Goal: Task Accomplishment & Management: Manage account settings

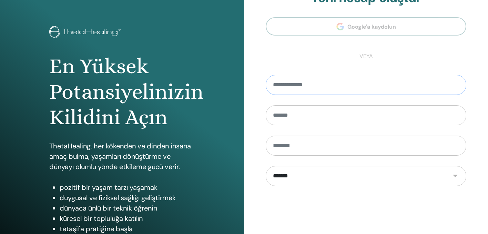
scroll to position [24, 0]
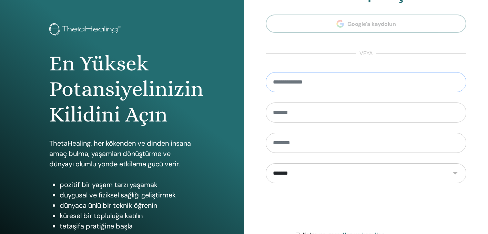
paste input "**********"
type input "**********"
type input "*"
type input "***"
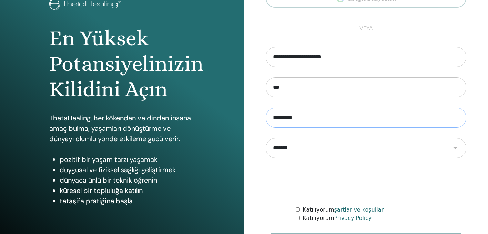
scroll to position [50, 0]
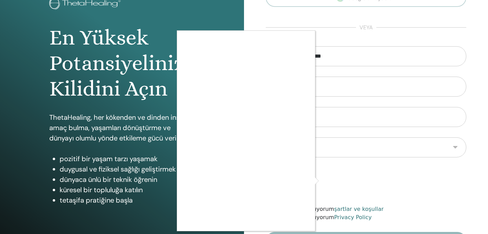
click at [443, 193] on div at bounding box center [244, 117] width 488 height 234
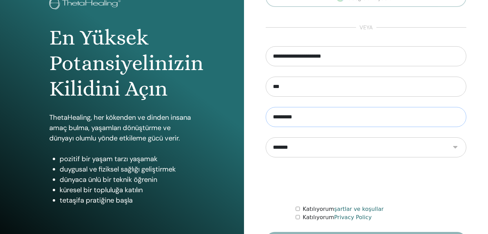
click at [311, 118] on input "*********" at bounding box center [366, 117] width 201 height 20
drag, startPoint x: 323, startPoint y: 118, endPoint x: 231, endPoint y: 118, distance: 91.8
click at [231, 118] on div "En Yüksek Potansiyelinizin Kilidini Açın ThetaHealing, her kökenden ve dinden i…" at bounding box center [244, 115] width 488 height 331
type input "*********"
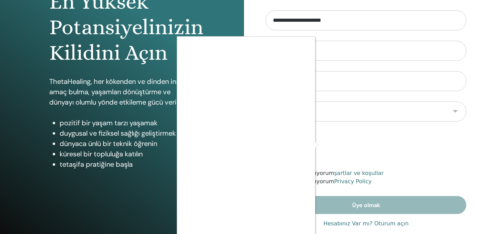
scroll to position [92, 0]
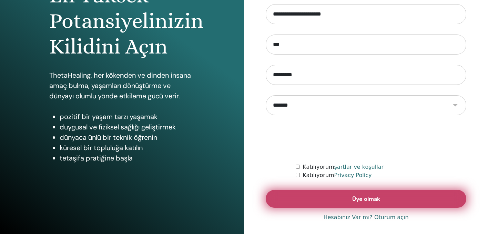
click at [316, 201] on button "Üye olmak" at bounding box center [366, 199] width 201 height 18
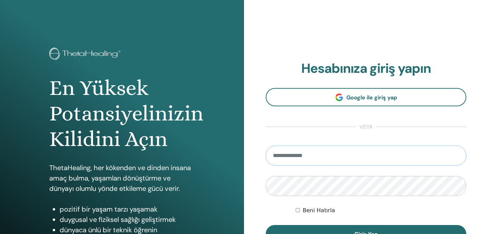
type input "**********"
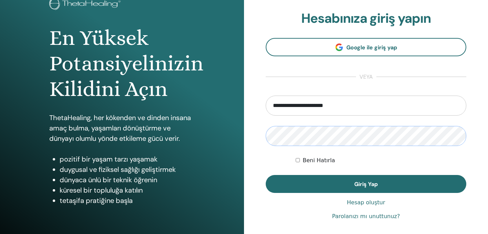
scroll to position [59, 0]
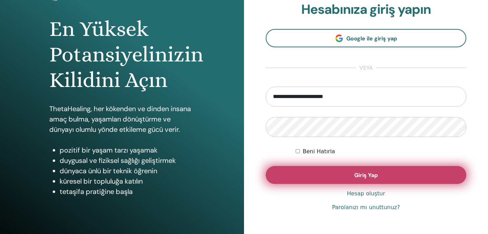
click at [307, 170] on button "Giriş Yap" at bounding box center [366, 175] width 201 height 18
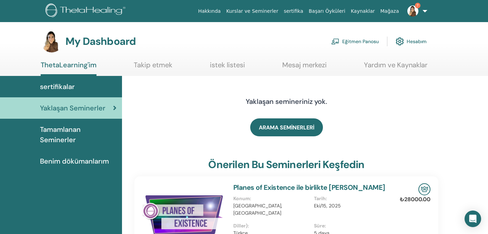
click at [78, 83] on div "sertifikalar" at bounding box center [61, 86] width 111 height 10
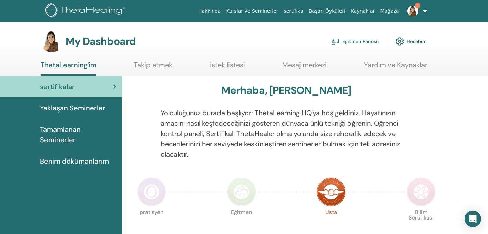
click at [358, 40] on link "Eğitmen Panosu" at bounding box center [356, 41] width 48 height 15
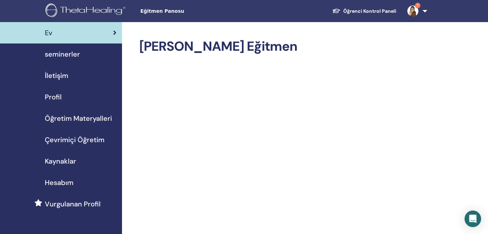
click at [82, 55] on div "seminerler" at bounding box center [61, 54] width 111 height 10
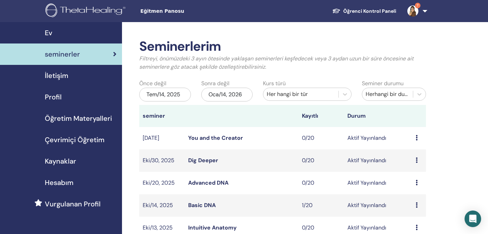
click at [169, 93] on div "Tem/14, 2025" at bounding box center [165, 95] width 52 height 14
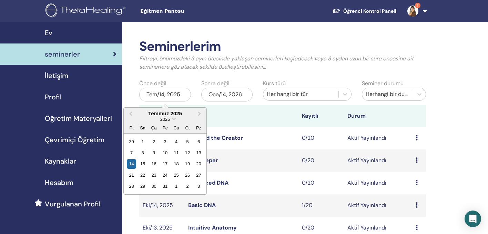
click at [169, 93] on div "Tem/14, 2025" at bounding box center [165, 95] width 52 height 14
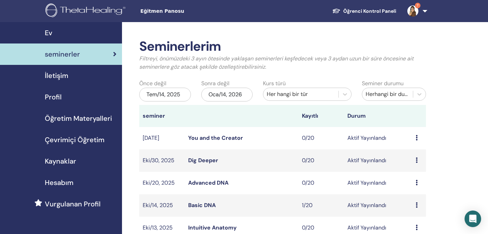
click at [207, 93] on div "Oca/14, 2026" at bounding box center [227, 95] width 52 height 14
click at [161, 96] on div "Tem/14, 2025" at bounding box center [165, 95] width 52 height 14
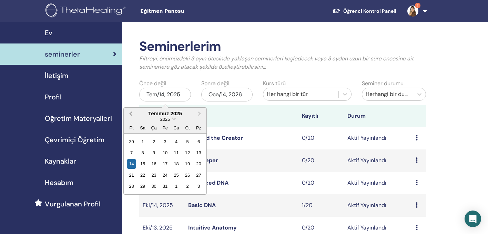
click at [131, 113] on span "Previous Month" at bounding box center [131, 113] width 0 height 7
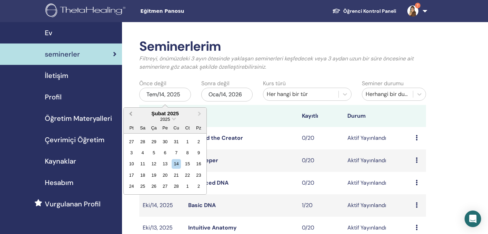
click at [131, 113] on span "Previous Month" at bounding box center [131, 113] width 0 height 7
click at [131, 112] on span "Previous Month" at bounding box center [131, 113] width 0 height 7
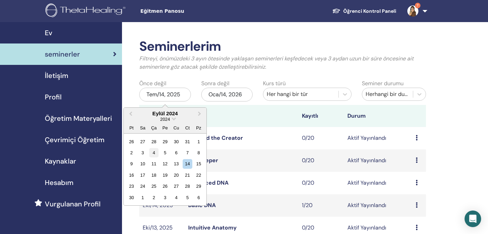
click at [154, 150] on div "4" at bounding box center [153, 152] width 9 height 9
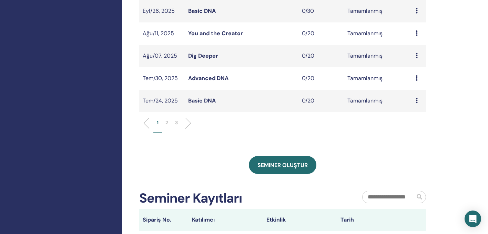
scroll to position [239, 0]
click at [167, 123] on p "2" at bounding box center [167, 122] width 3 height 7
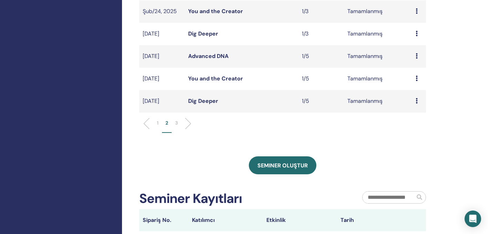
click at [180, 126] on li "3" at bounding box center [177, 125] width 10 height 13
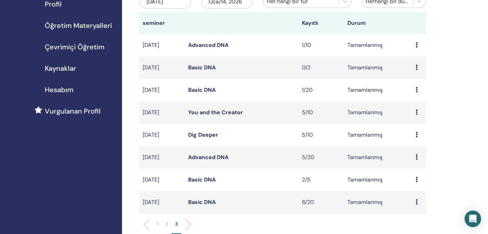
scroll to position [97, 0]
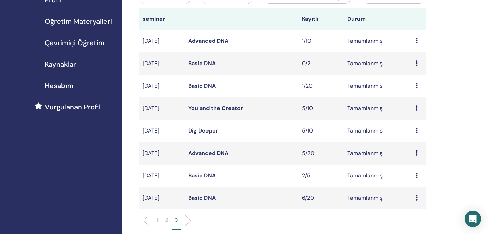
click at [167, 220] on p "2" at bounding box center [167, 219] width 3 height 7
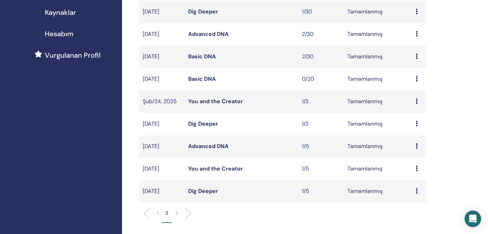
scroll to position [159, 0]
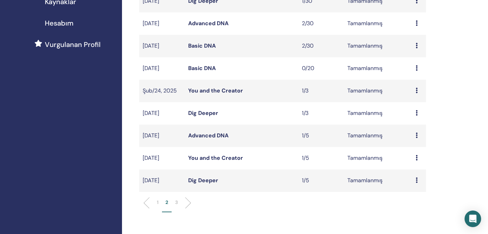
click at [159, 202] on li "1" at bounding box center [158, 205] width 9 height 13
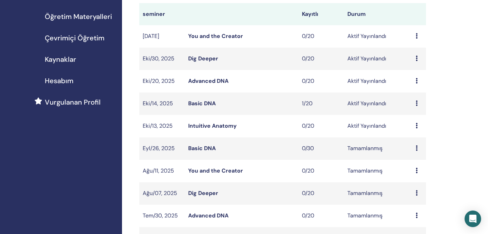
scroll to position [94, 0]
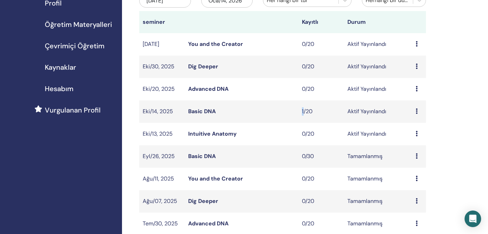
drag, startPoint x: 304, startPoint y: 111, endPoint x: 291, endPoint y: 109, distance: 13.2
click at [291, 110] on tr "Eki/14, 2025 Basic DNA 1/20 Aktif Yayınlandı Ön izleme Düzenlemek katılımcılar …" at bounding box center [282, 111] width 287 height 22
click at [335, 106] on td "1/20" at bounding box center [322, 111] width 46 height 22
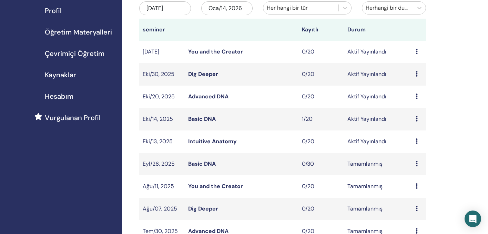
scroll to position [92, 0]
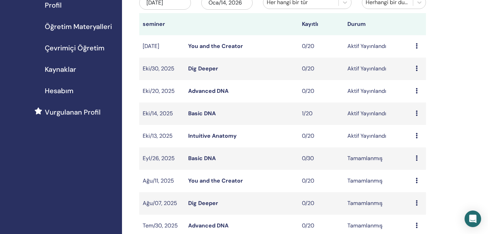
click at [418, 156] on icon at bounding box center [417, 158] width 2 height 6
click at [452, 91] on div "Seminerlerim Filtreyi, önümüzdeki 3 ayın ötesinde yaklaşan seminerleri keşfedec…" at bounding box center [305, 213] width 366 height 567
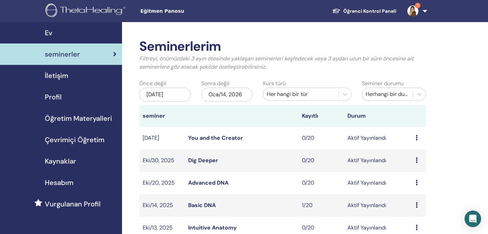
scroll to position [0, 0]
click at [78, 14] on img at bounding box center [87, 11] width 82 height 16
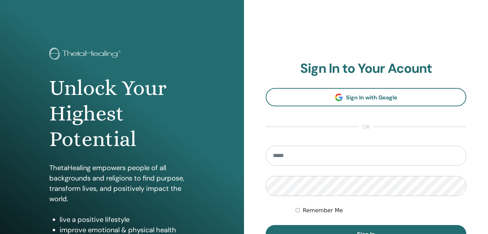
click at [310, 155] on input "email" at bounding box center [366, 156] width 201 height 20
type input "**********"
click at [366, 234] on button "Sign In" at bounding box center [366, 234] width 201 height 18
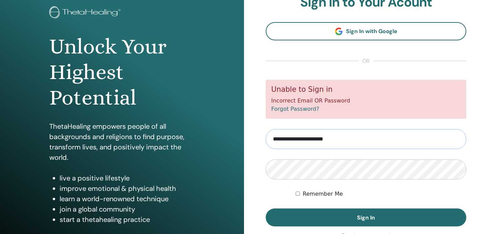
scroll to position [59, 0]
